Goal: Task Accomplishment & Management: Manage account settings

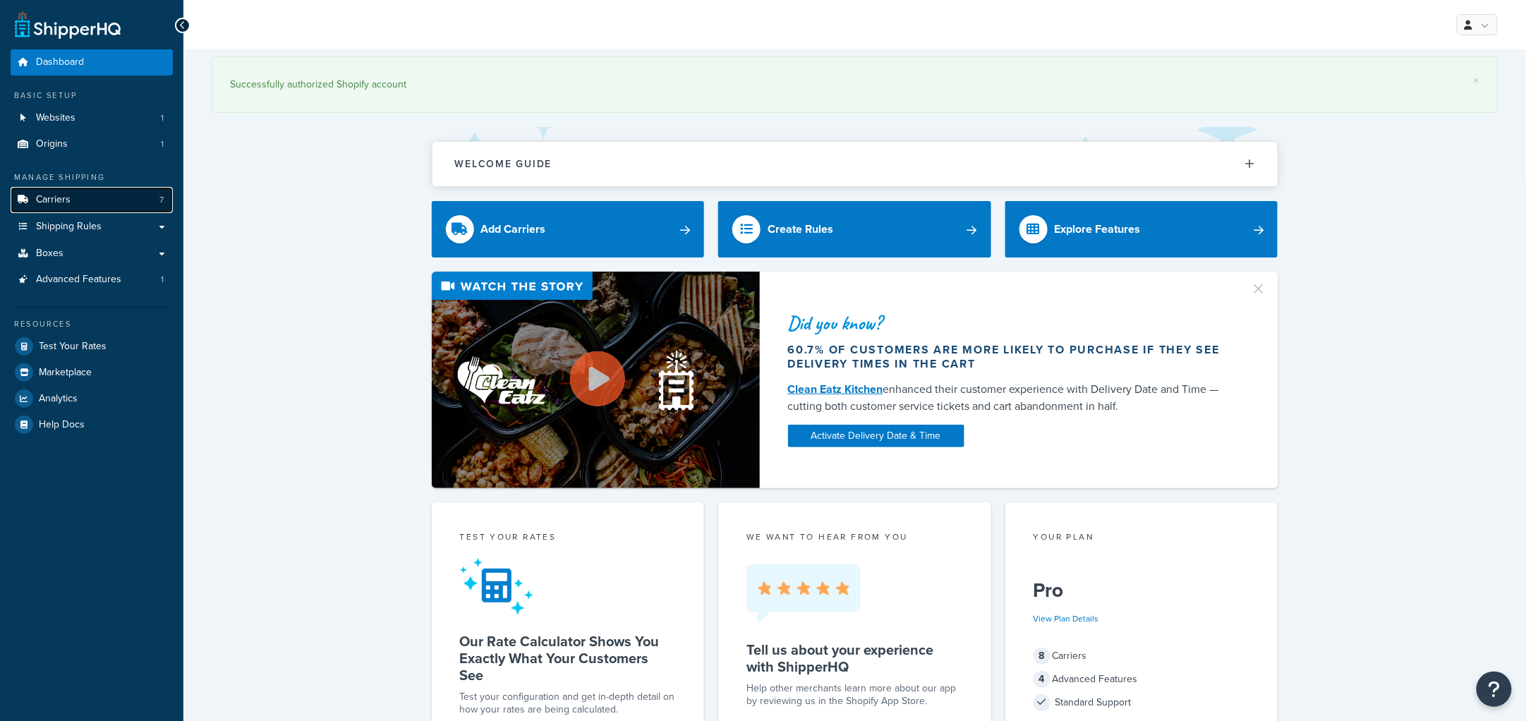
click at [80, 202] on link "Carriers 7" at bounding box center [92, 200] width 162 height 26
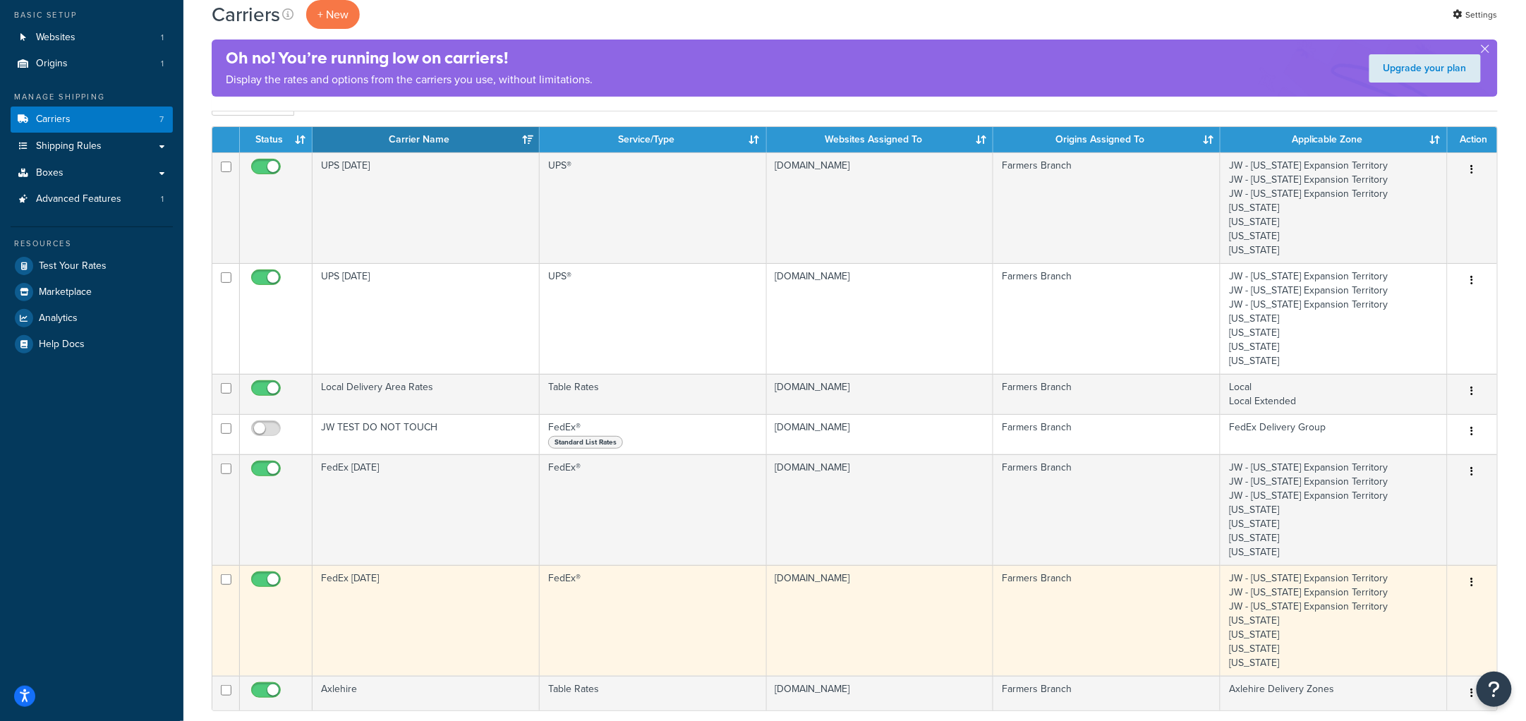
scroll to position [176, 0]
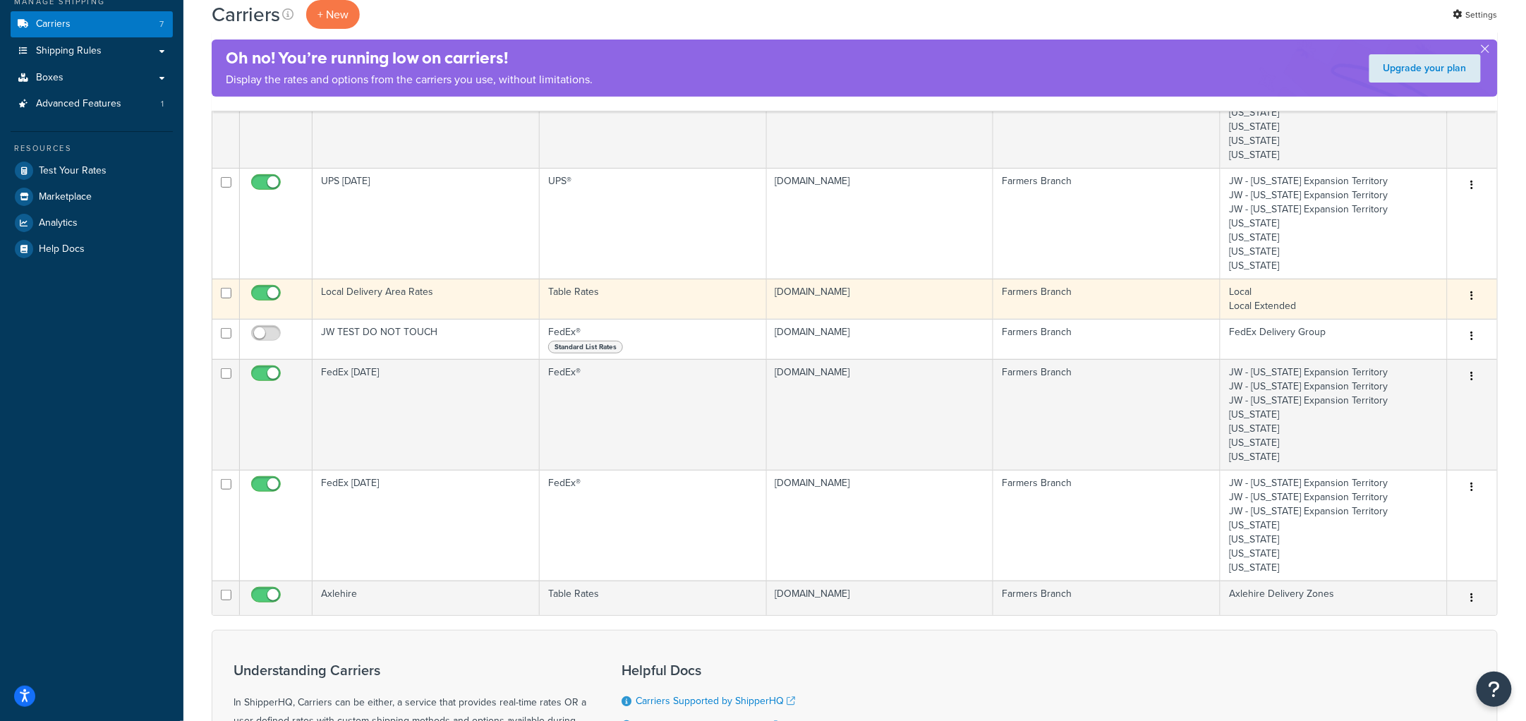
click at [449, 289] on td "Local Delivery Area Rates" at bounding box center [425, 299] width 227 height 40
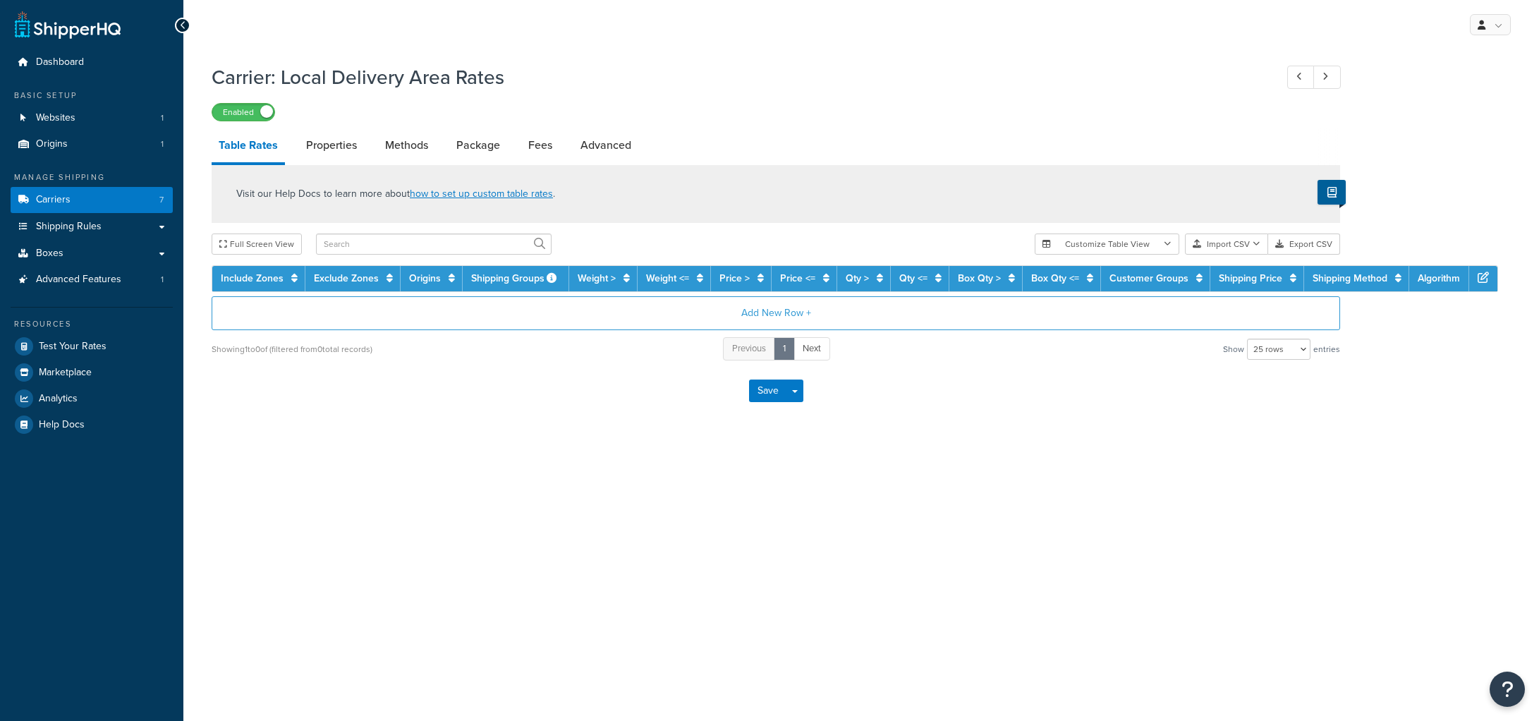
select select "25"
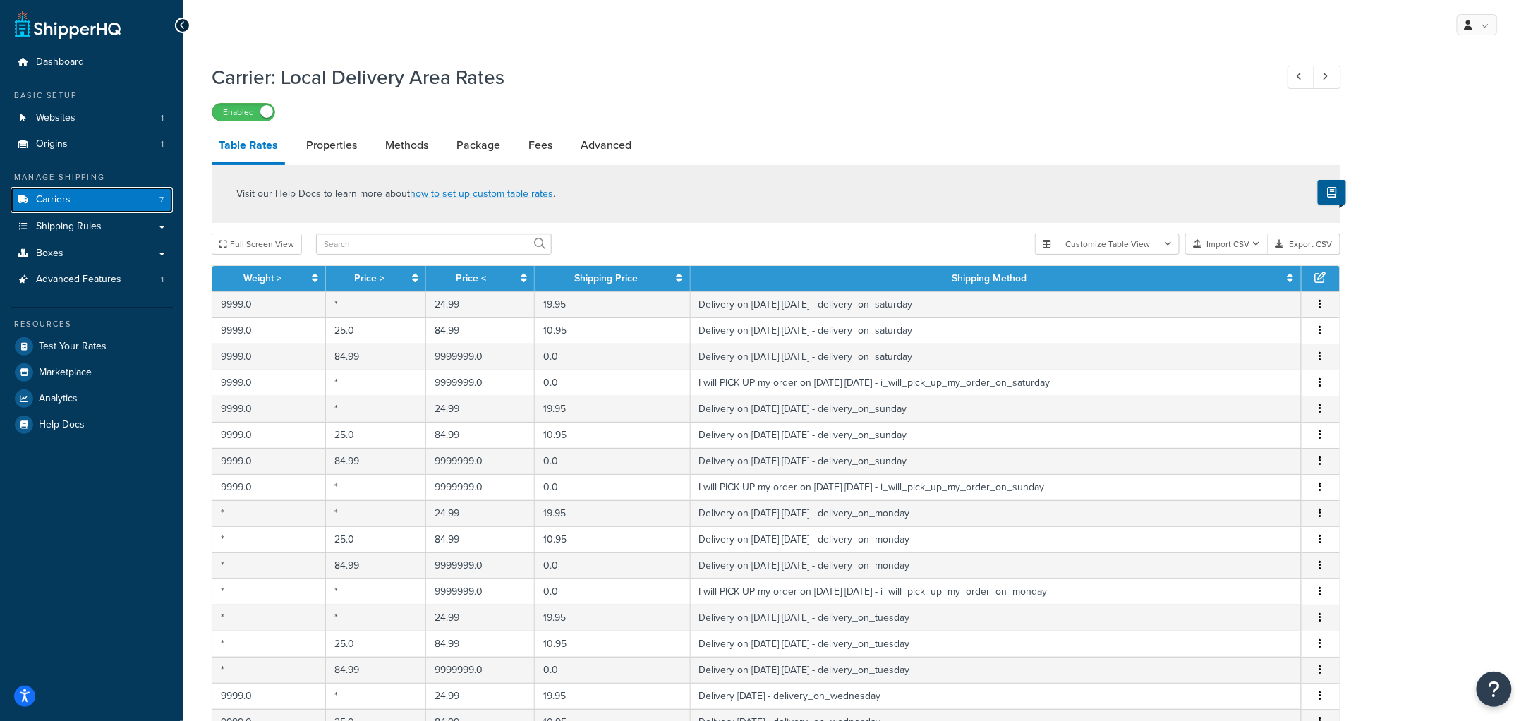
click at [85, 198] on link "Carriers 7" at bounding box center [92, 200] width 162 height 26
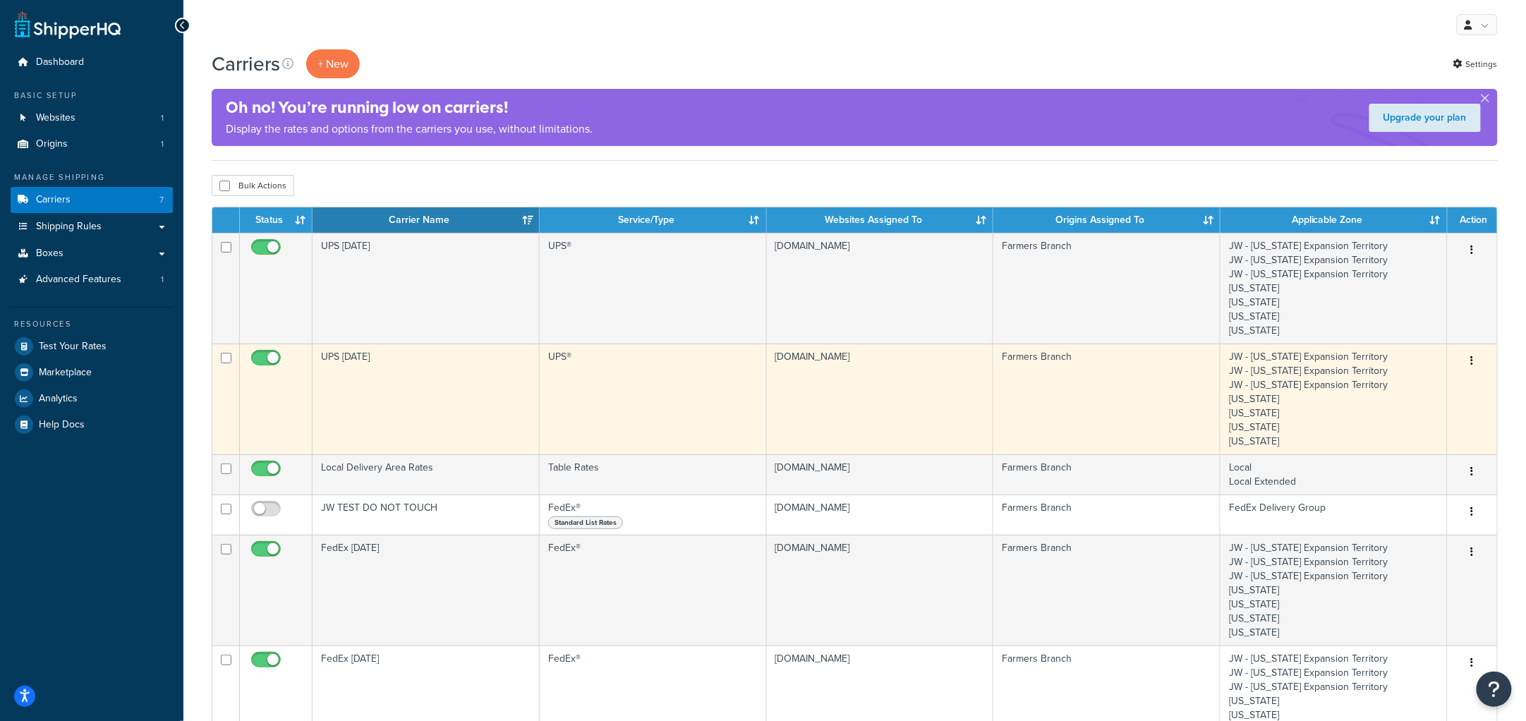
click at [419, 373] on td "UPS Monday" at bounding box center [425, 399] width 227 height 111
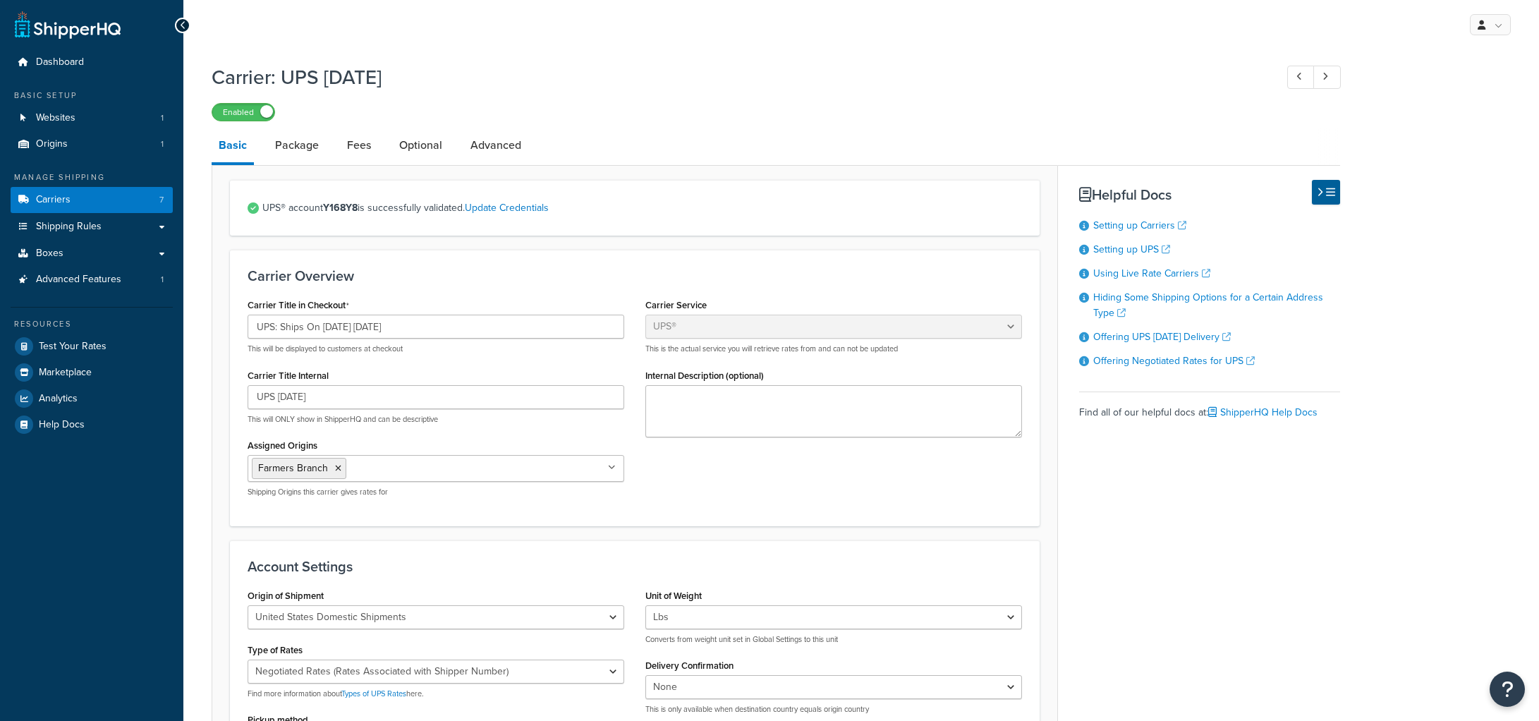
select select "ups"
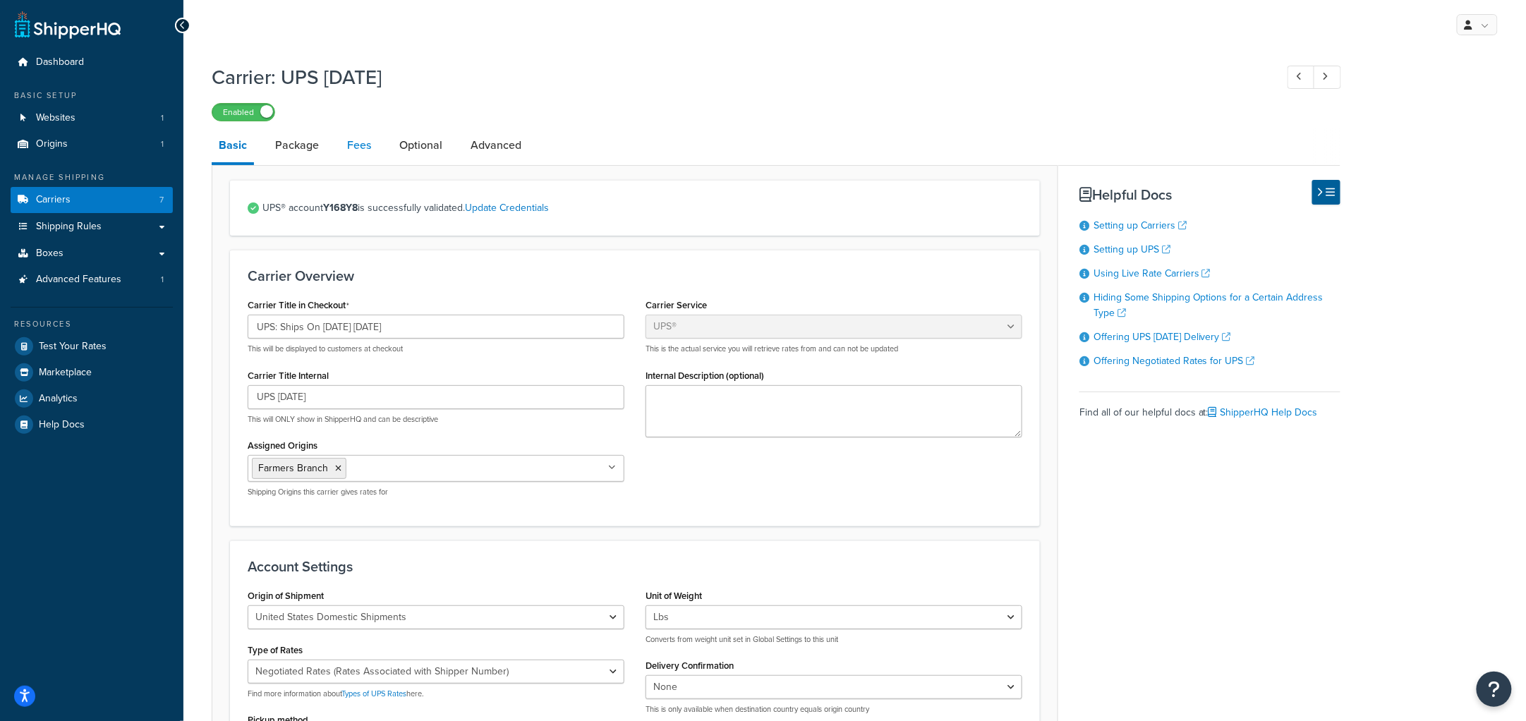
click at [358, 145] on link "Fees" at bounding box center [359, 145] width 38 height 34
select select "AFTER"
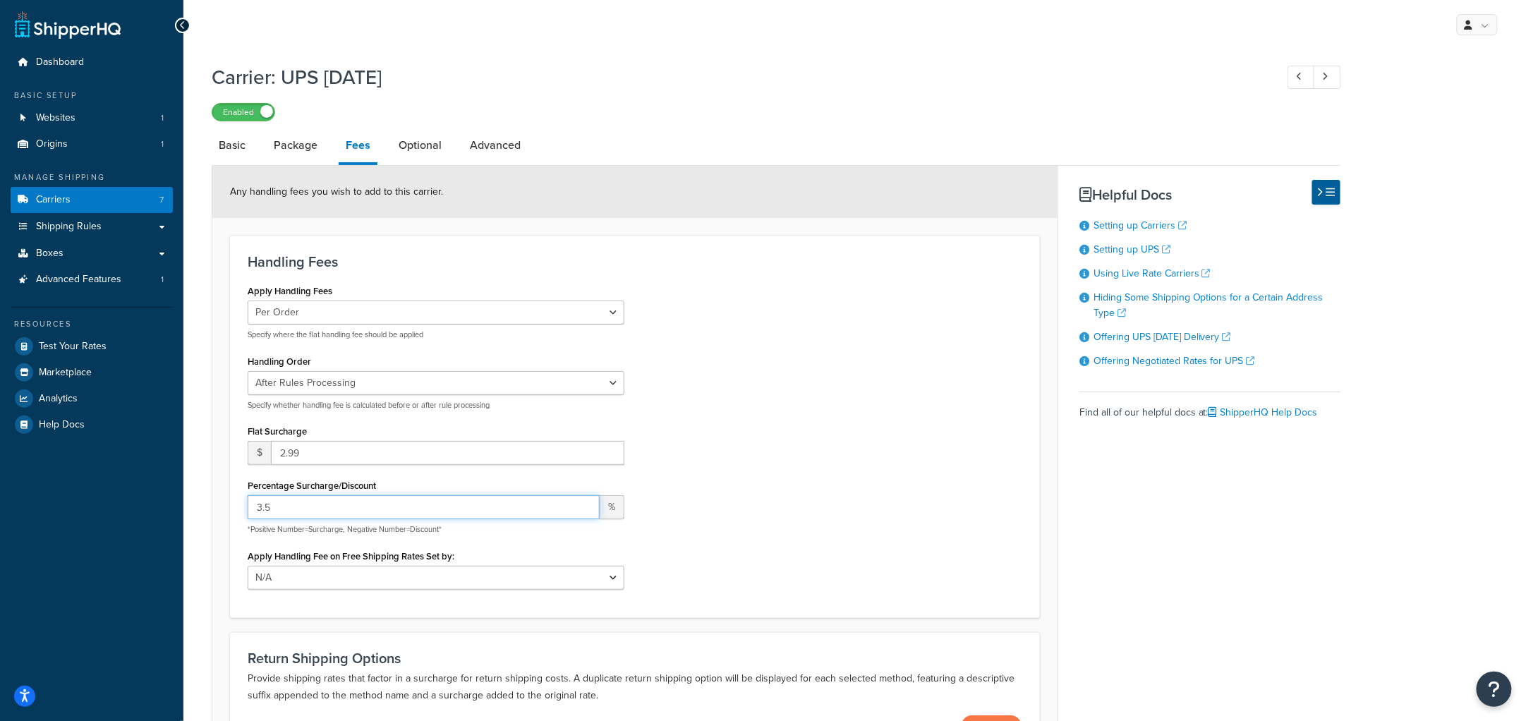
drag, startPoint x: 262, startPoint y: 506, endPoint x: 251, endPoint y: 506, distance: 10.6
click at [251, 506] on input "3.5" at bounding box center [424, 507] width 352 height 24
type input "4.5"
click at [858, 444] on div "Apply Handling Fees Per Order Per Item Per Package Specify where the flat handl…" at bounding box center [635, 440] width 796 height 319
click at [80, 200] on link "Carriers 7" at bounding box center [92, 200] width 162 height 26
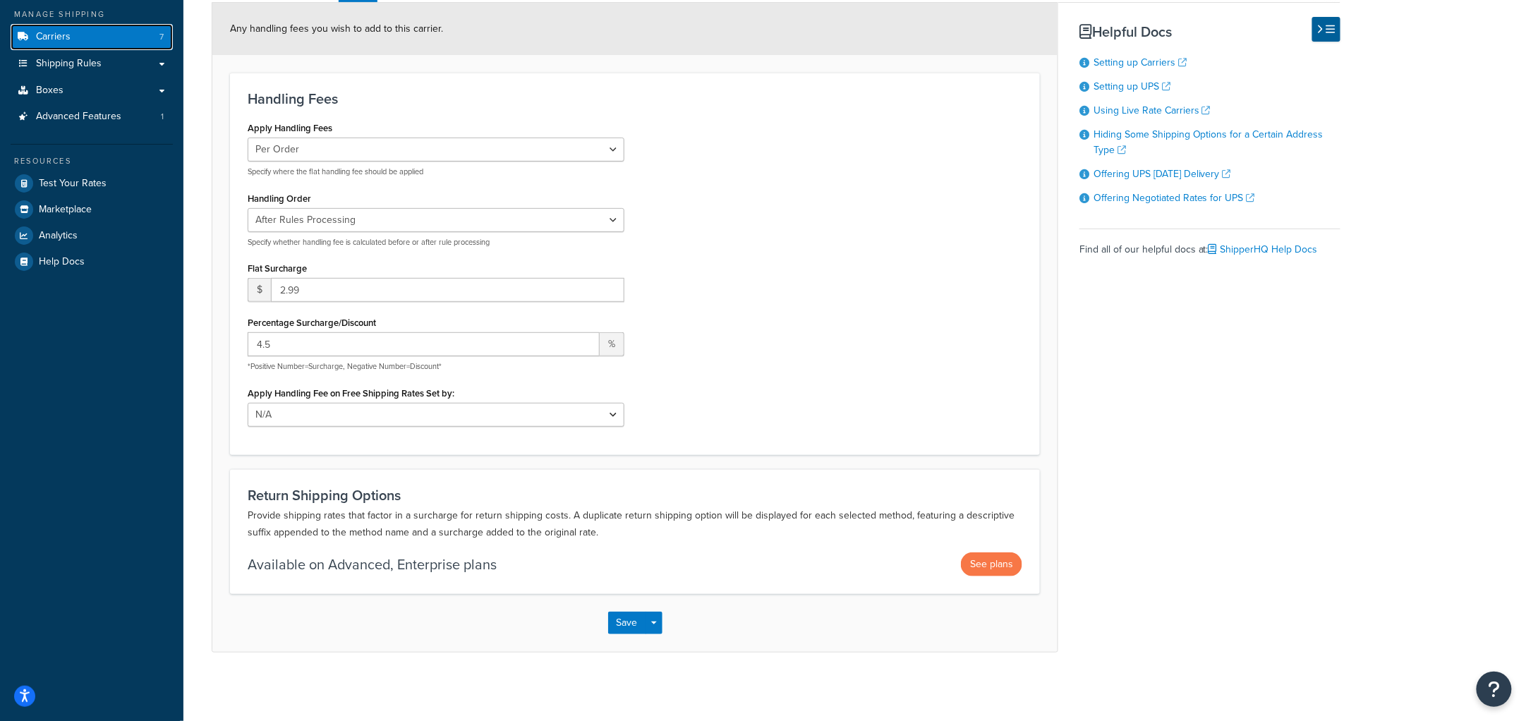
scroll to position [164, 0]
click at [630, 621] on button "Save" at bounding box center [627, 622] width 38 height 23
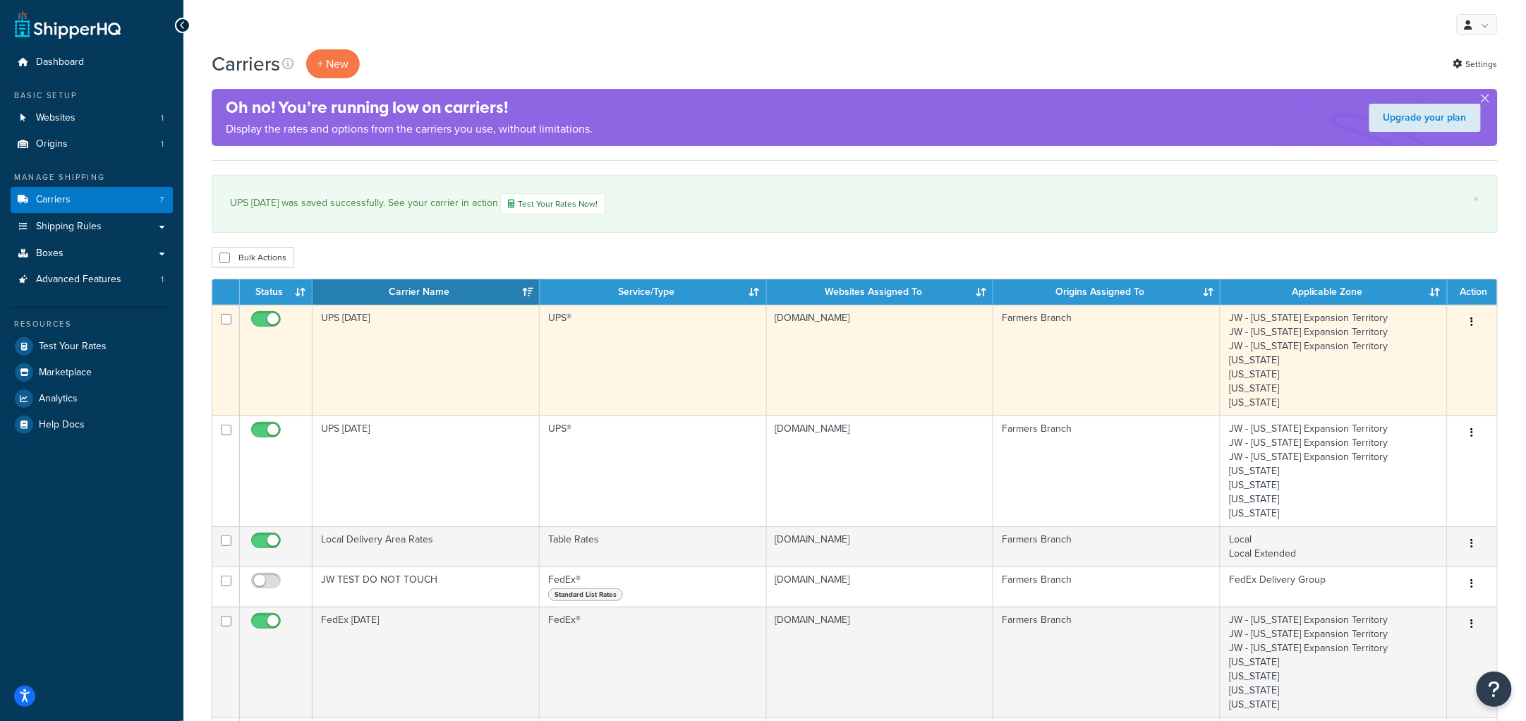
click at [354, 351] on td "UPS [DATE]" at bounding box center [425, 360] width 227 height 111
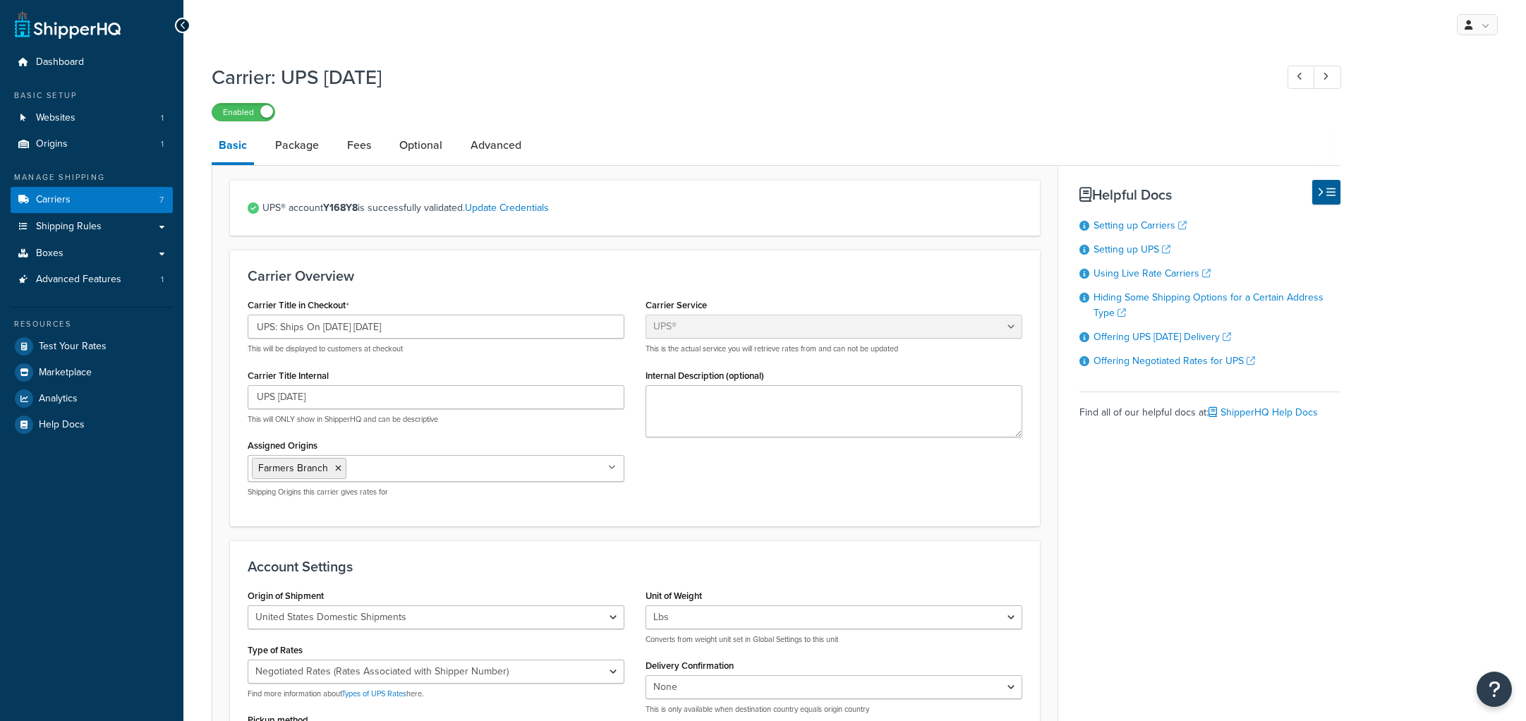
select select "ups"
click at [356, 152] on link "Fees" at bounding box center [359, 145] width 38 height 34
select select "AFTER"
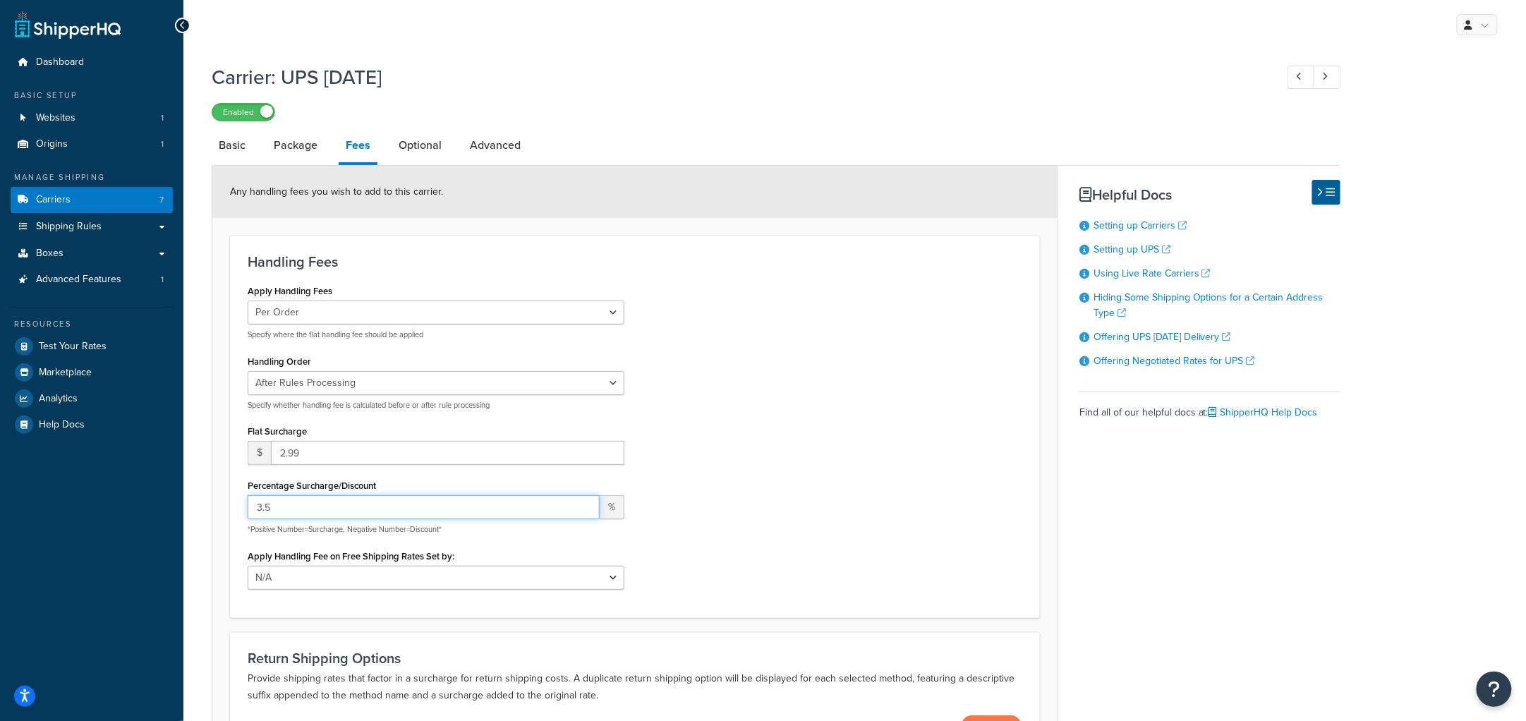
drag, startPoint x: 261, startPoint y: 503, endPoint x: 231, endPoint y: 504, distance: 30.3
click at [231, 504] on div "Handling Fees Apply Handling Fees Per Order Per Item Per Package Specify where …" at bounding box center [635, 427] width 810 height 382
type input "4.5"
click at [738, 451] on div "Apply Handling Fees Per Order Per Item Per Package Specify where the flat handl…" at bounding box center [635, 440] width 796 height 319
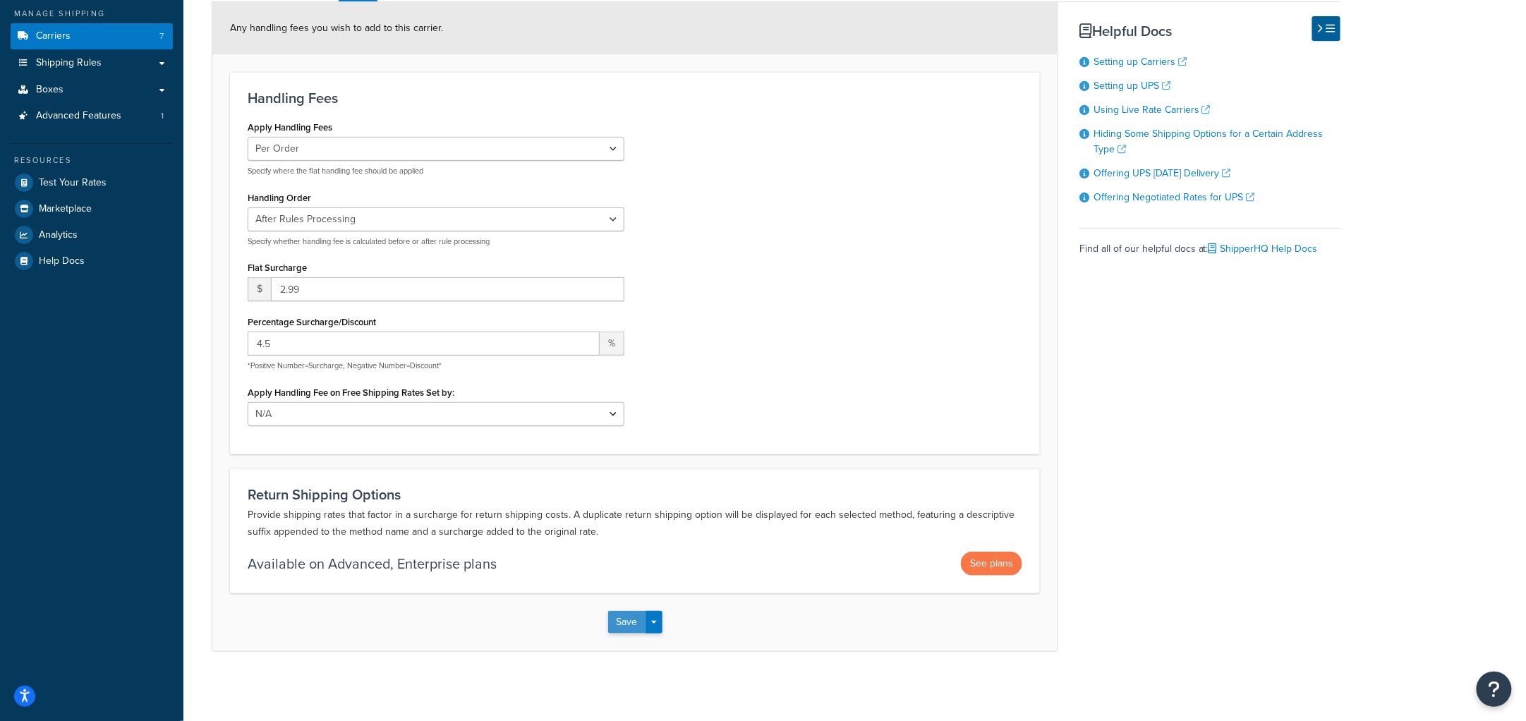
click at [618, 628] on button "Save" at bounding box center [627, 622] width 38 height 23
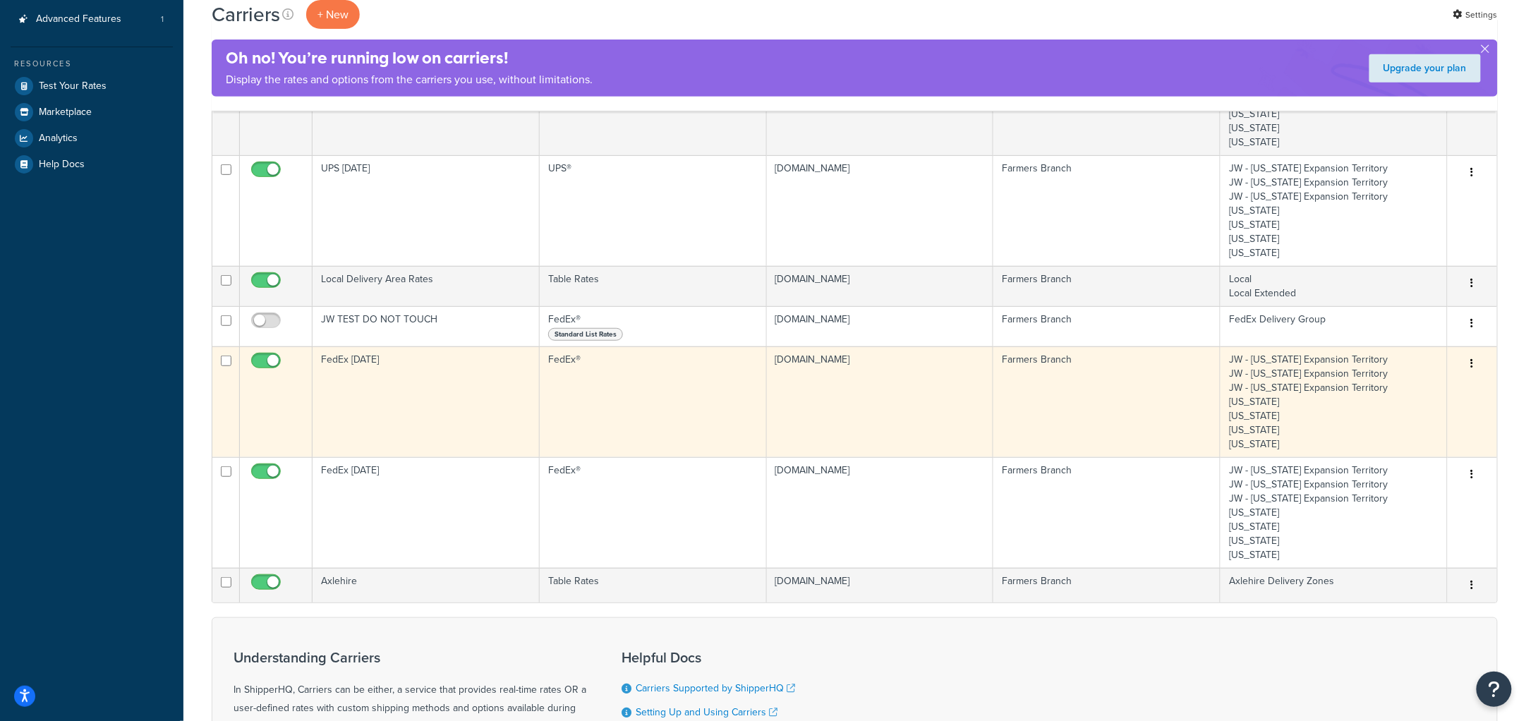
scroll to position [264, 0]
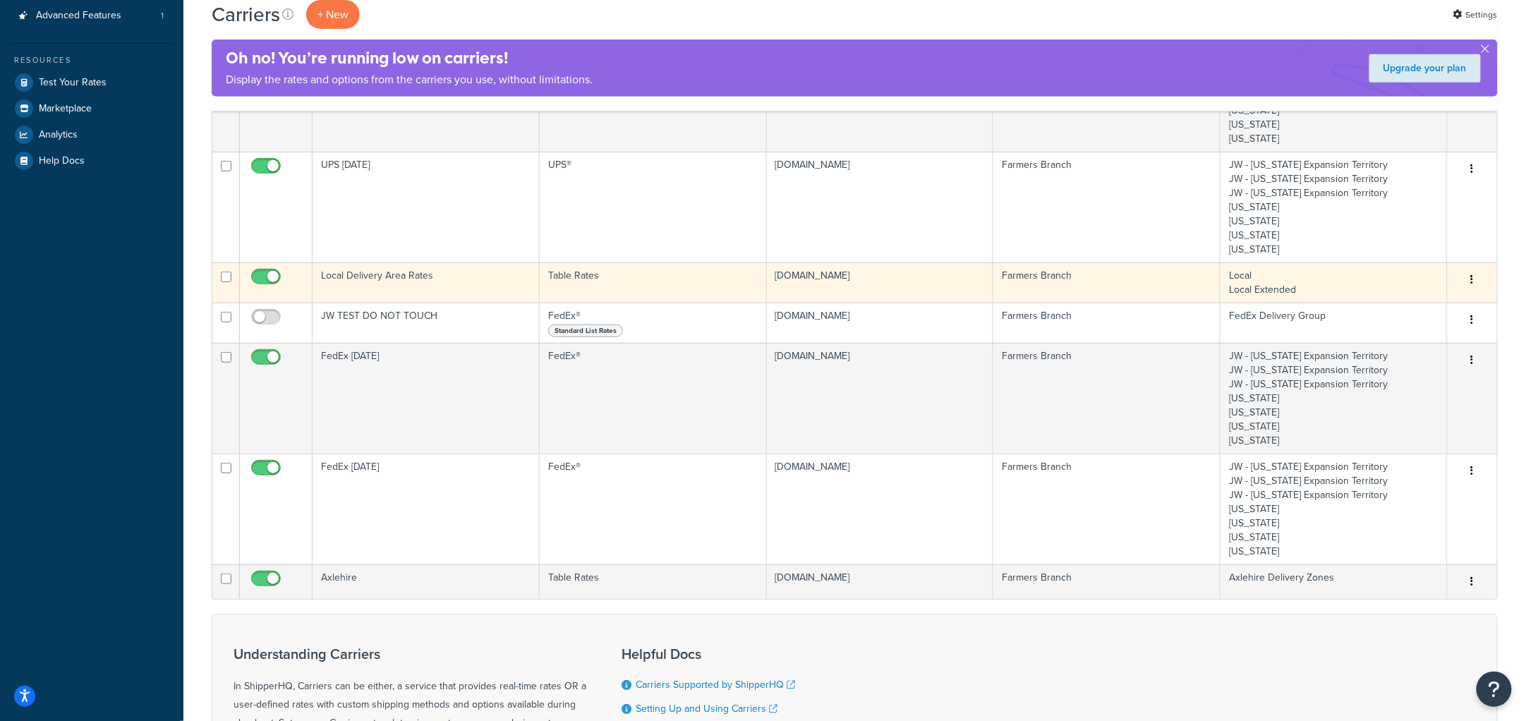
click at [416, 286] on td "Local Delivery Area Rates" at bounding box center [425, 282] width 227 height 40
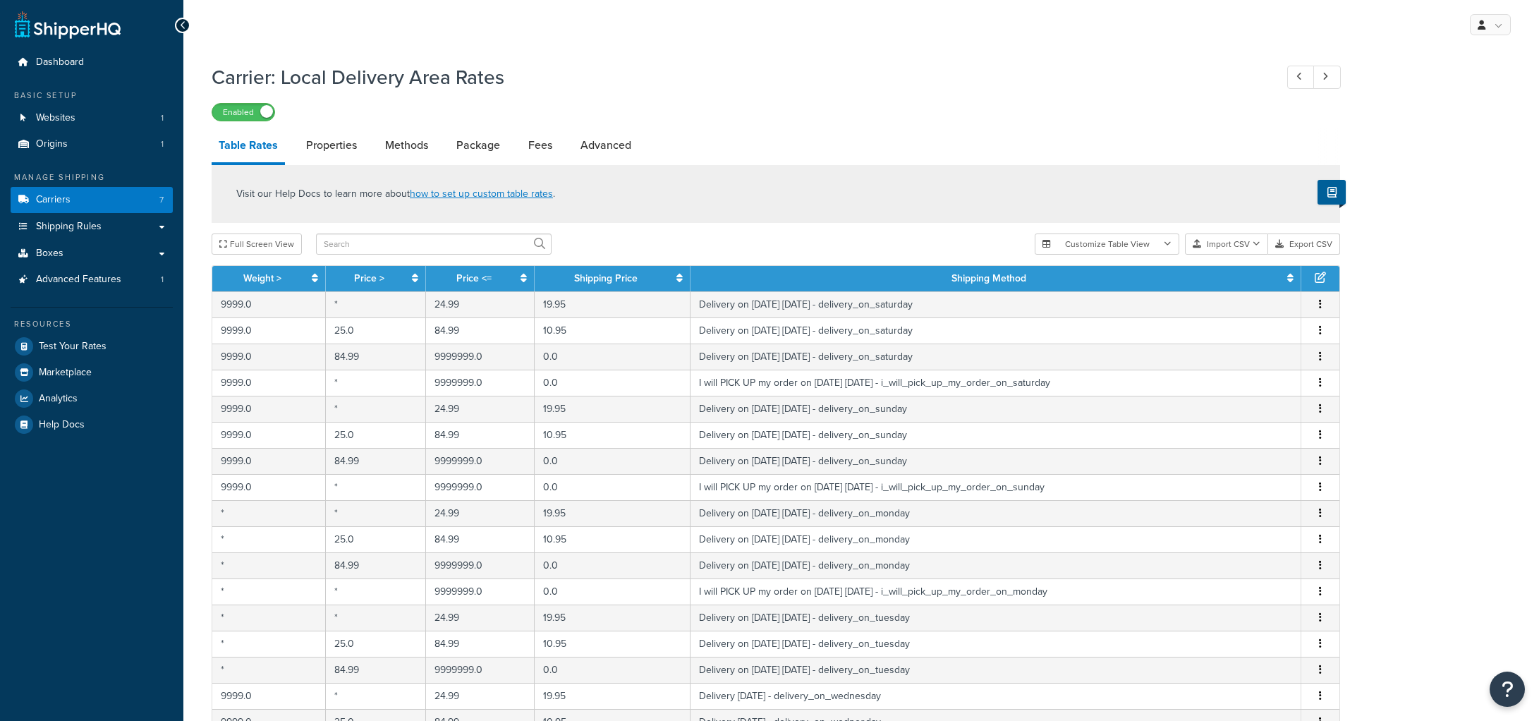
select select "25"
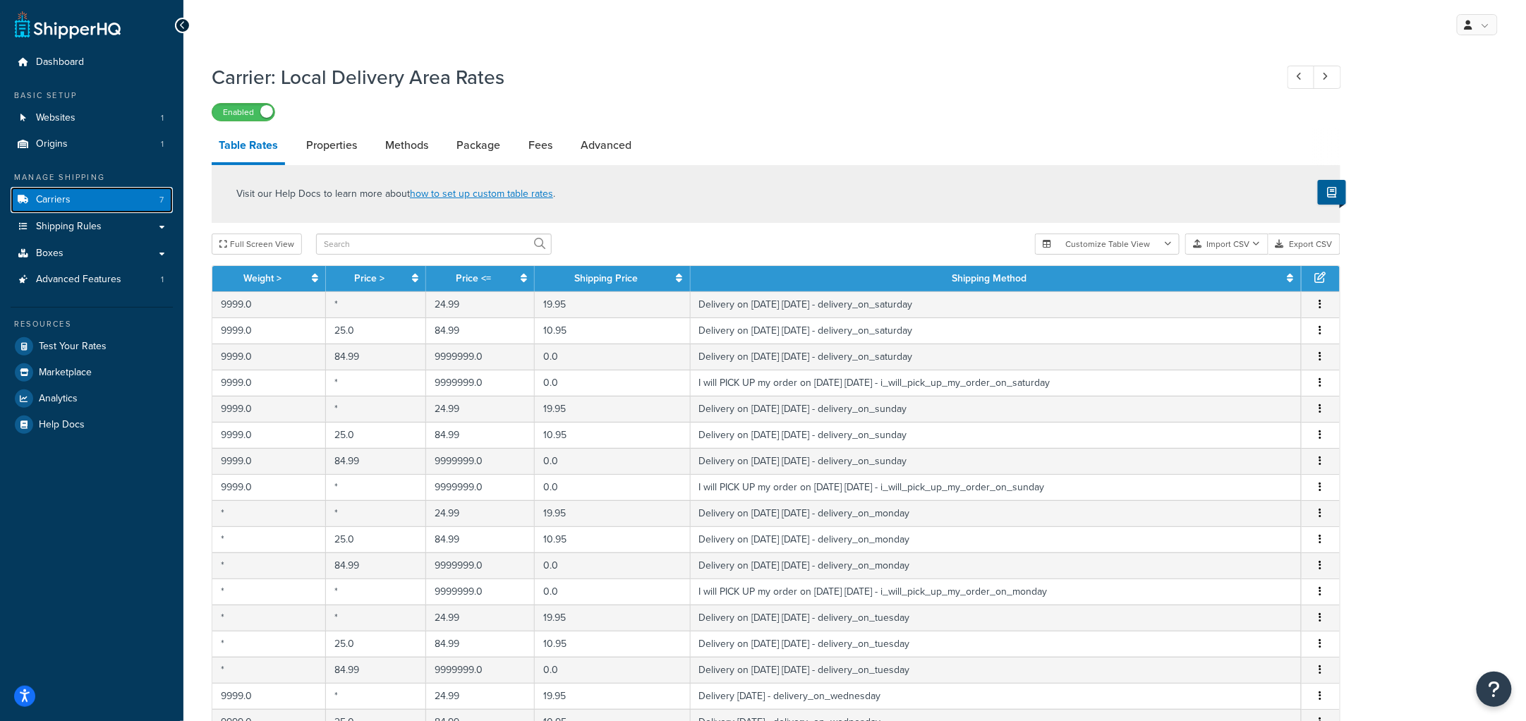
click at [101, 190] on link "Carriers 7" at bounding box center [92, 200] width 162 height 26
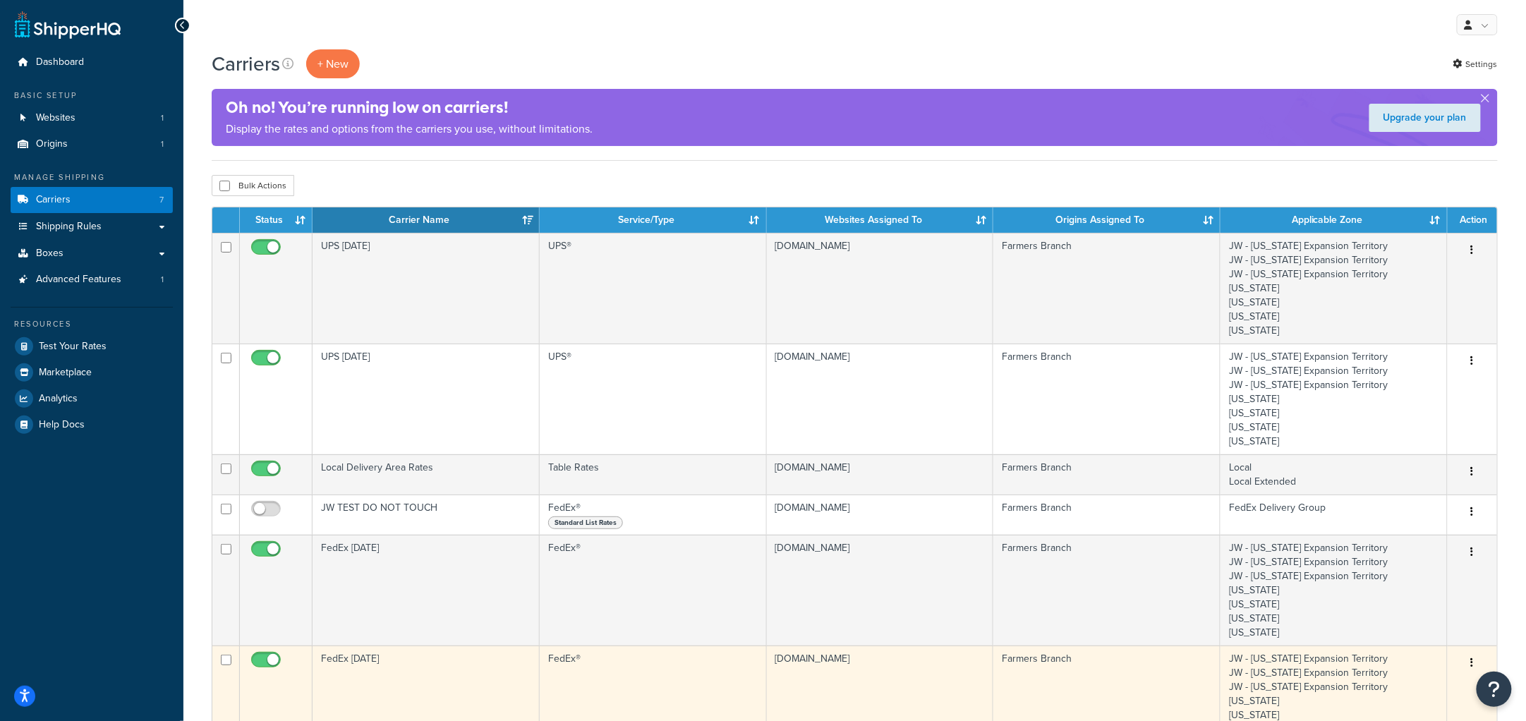
click at [424, 685] on td "FedEx [DATE]" at bounding box center [425, 700] width 227 height 111
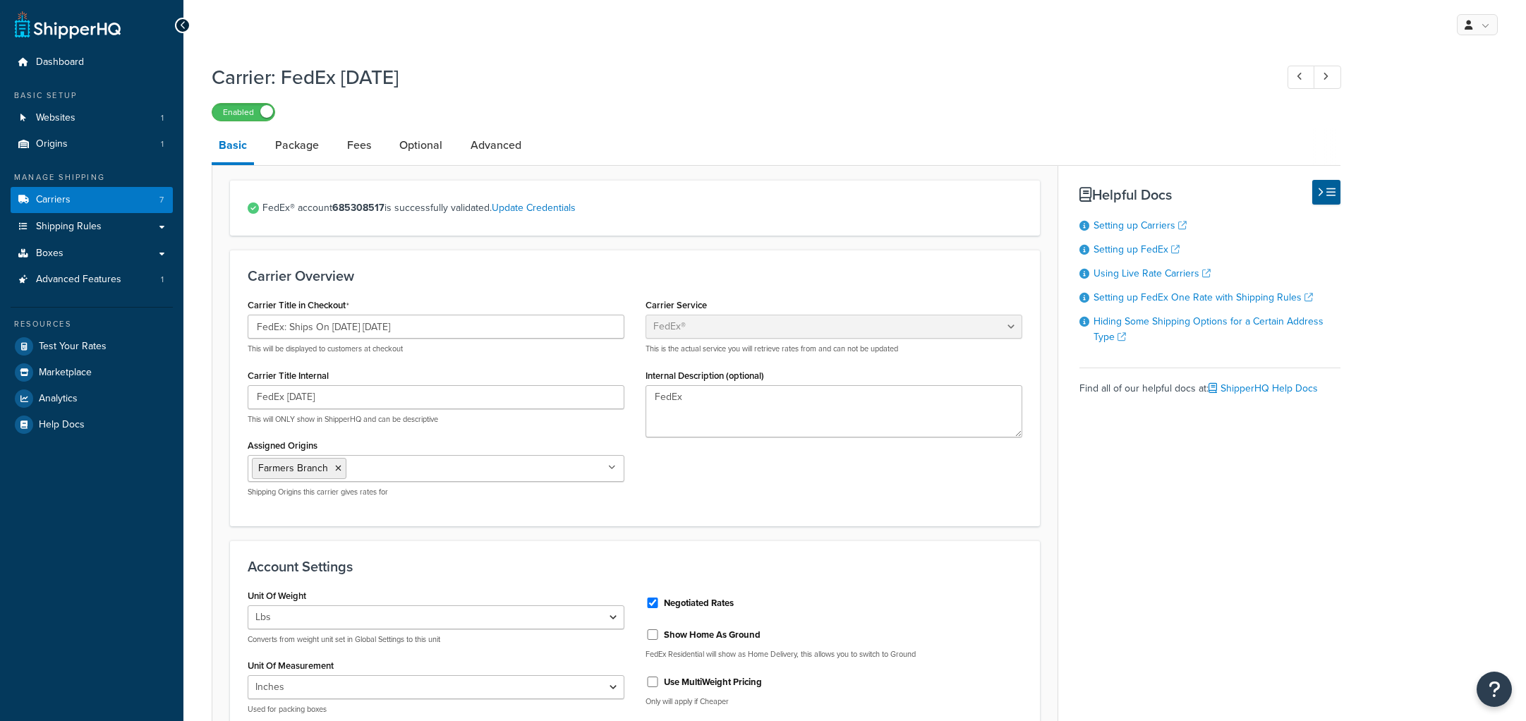
select select "fedEx"
select select "REGULAR_PICKUP"
select select "YOUR_PACKAGING"
click at [303, 136] on link "Package" at bounding box center [297, 145] width 58 height 34
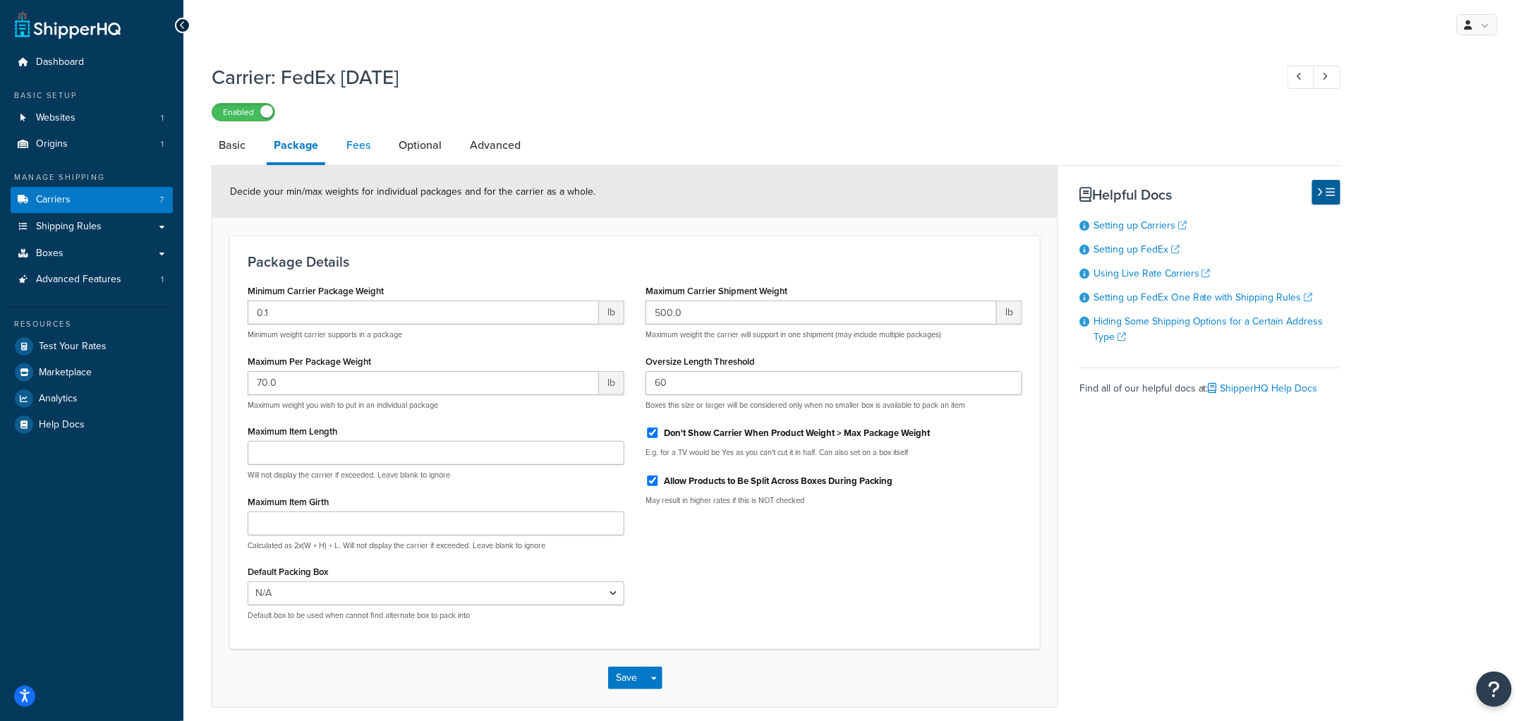
click at [355, 142] on link "Fees" at bounding box center [358, 145] width 38 height 34
select select "AFTER"
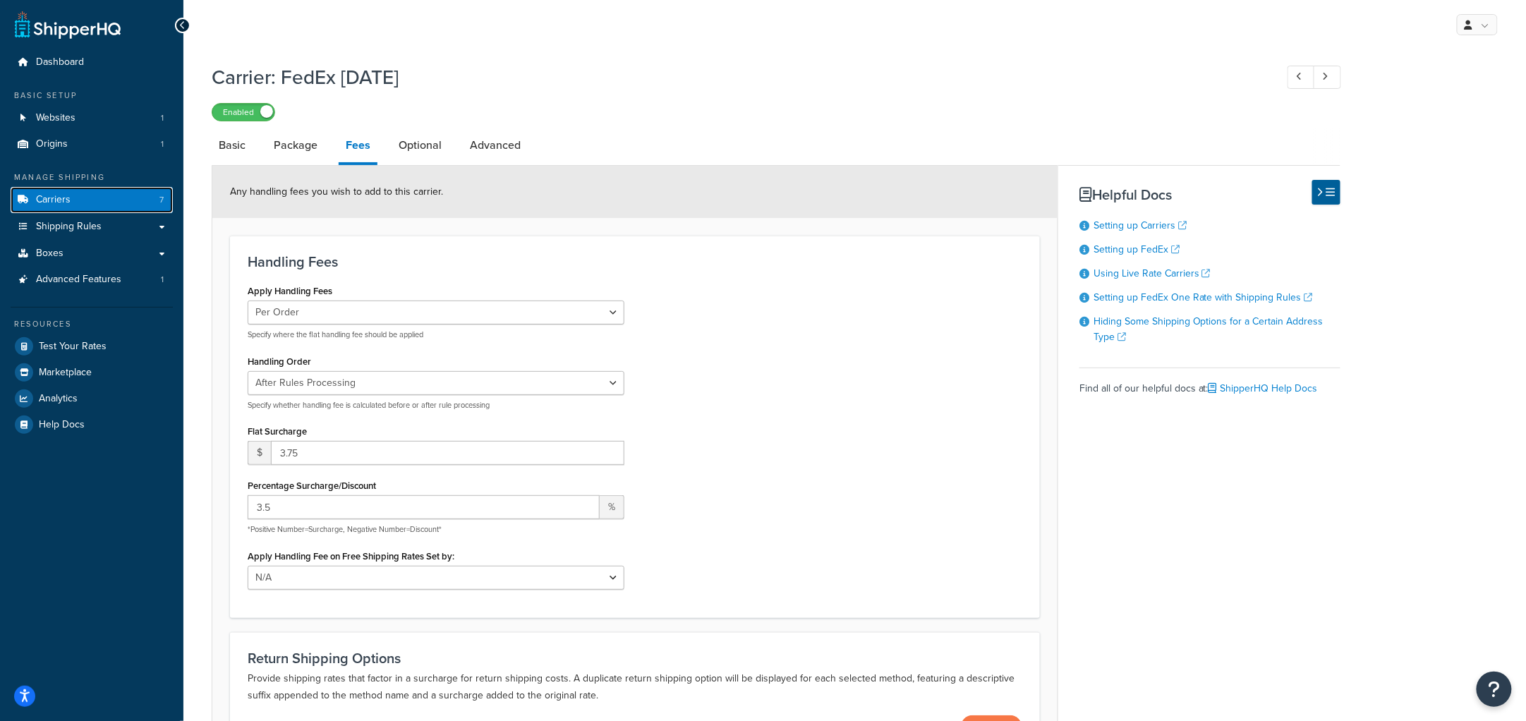
click at [84, 199] on link "Carriers 7" at bounding box center [92, 200] width 162 height 26
